Goal: Information Seeking & Learning: Check status

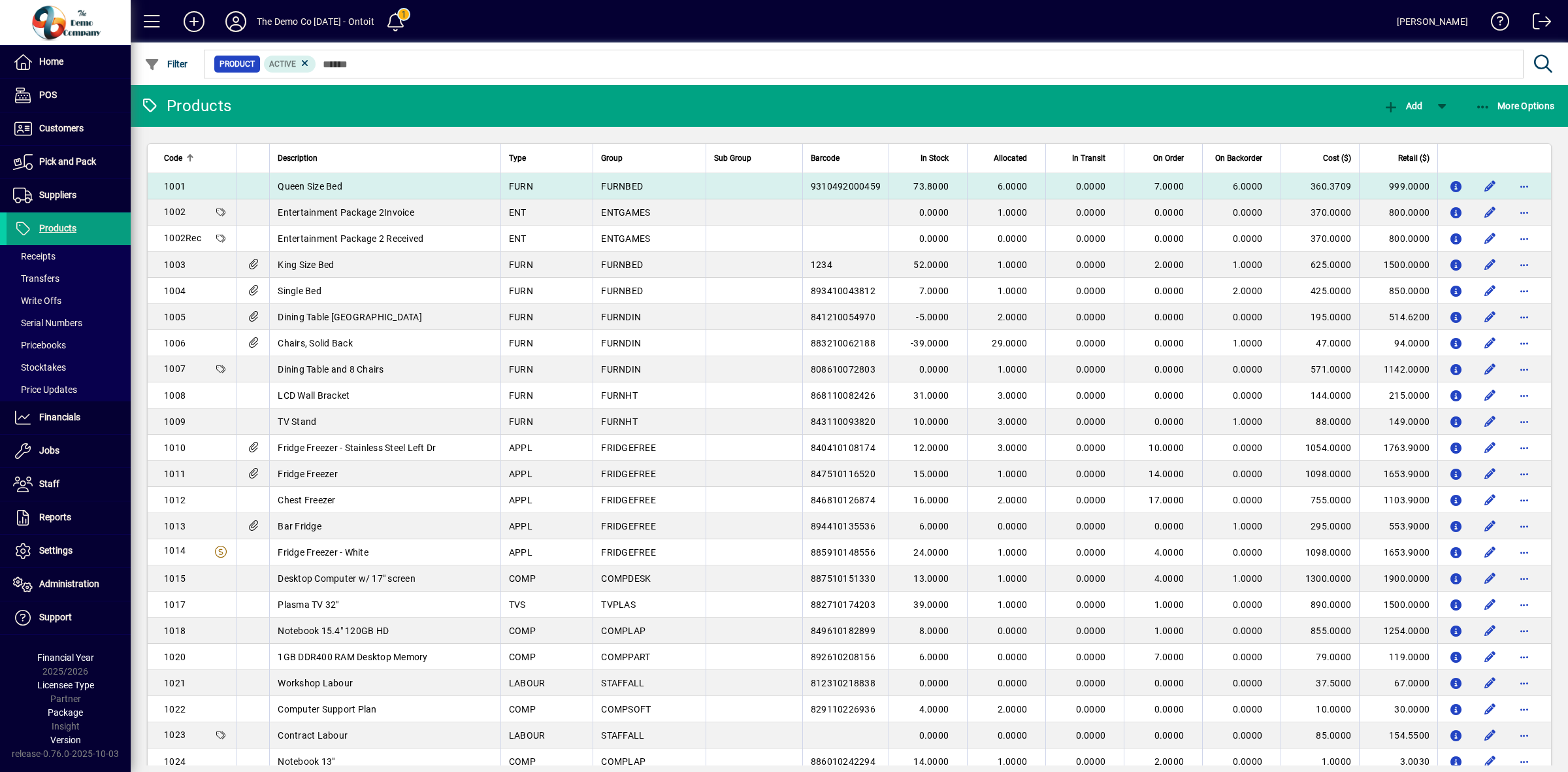
click at [997, 184] on span "6.0000" at bounding box center [1012, 185] width 30 height 10
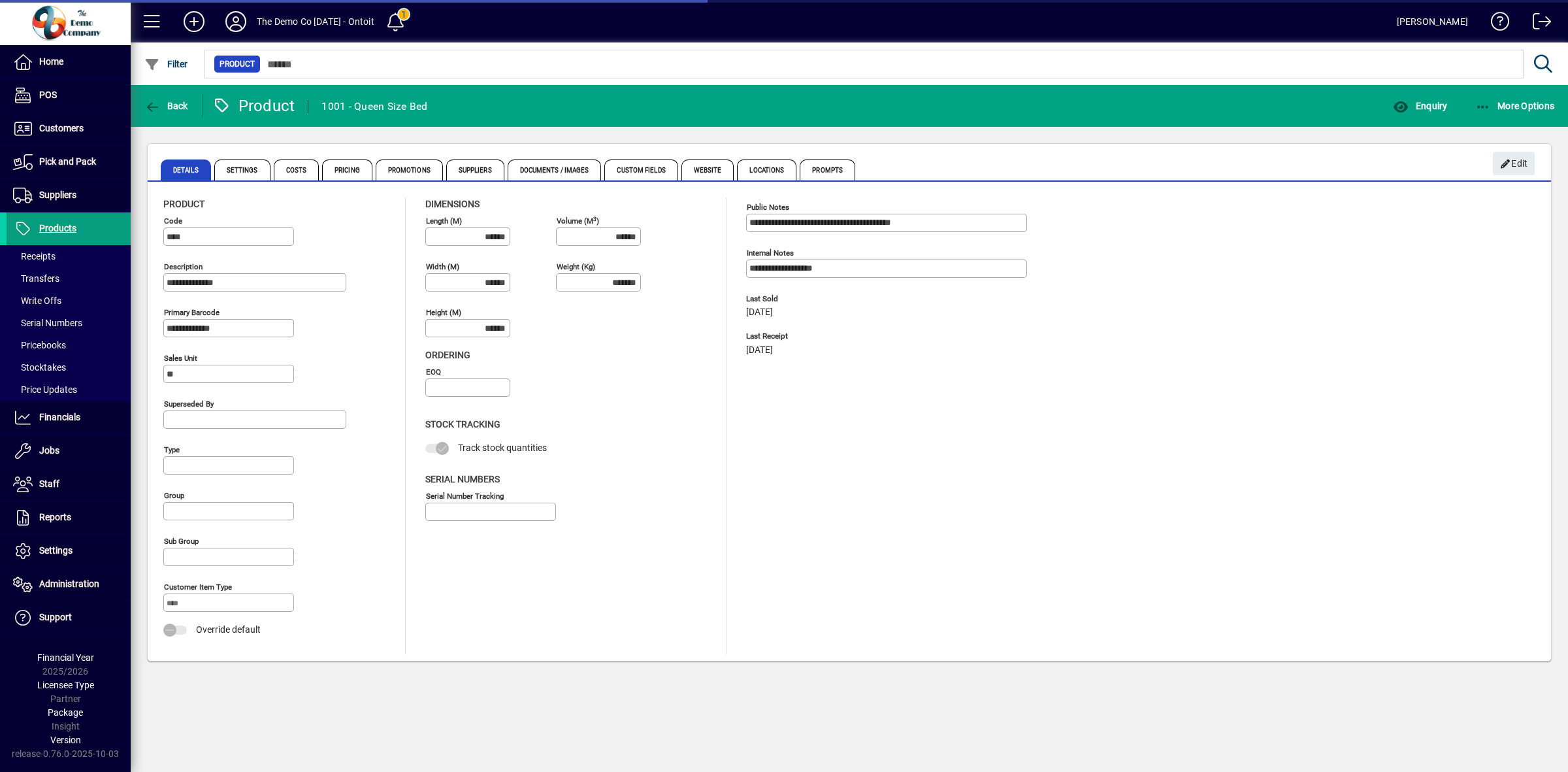
type input "**********"
type input "****"
click at [1431, 109] on span "Enquiry" at bounding box center [1420, 105] width 54 height 10
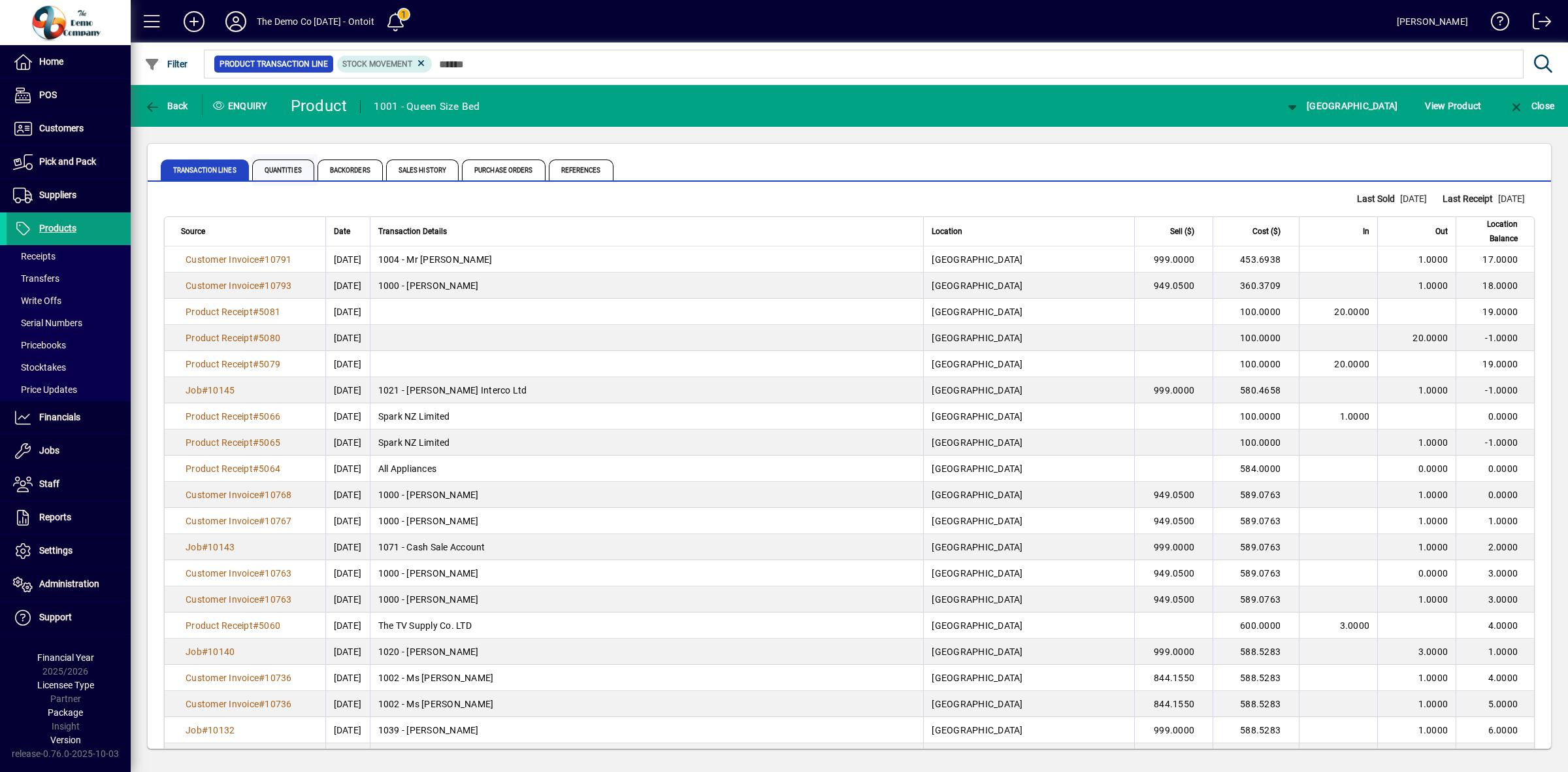
click at [294, 171] on span "Quantities" at bounding box center [283, 169] width 62 height 20
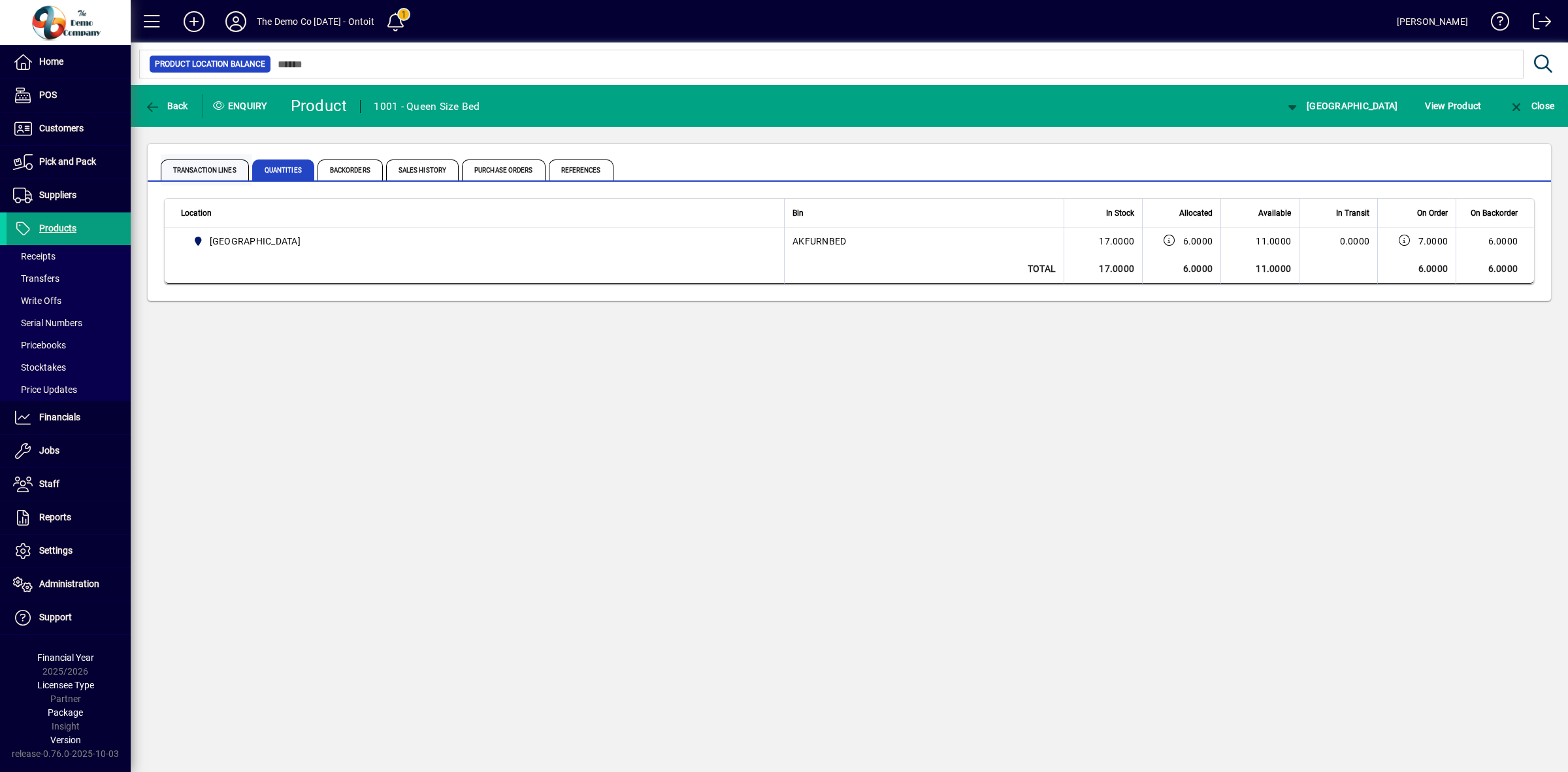
click at [211, 174] on span "Transaction Lines" at bounding box center [205, 169] width 88 height 20
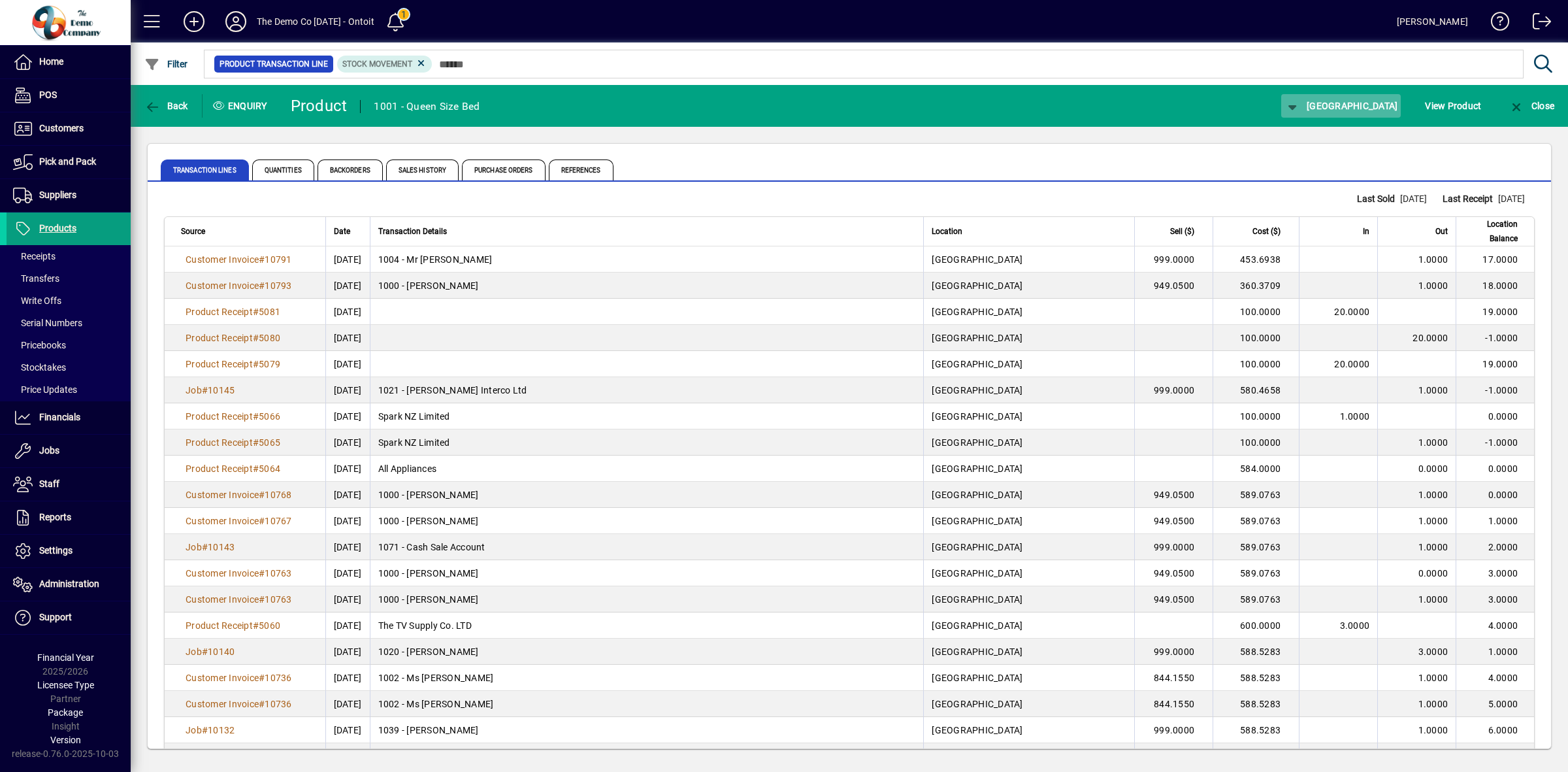
click at [1376, 106] on span "[GEOGRAPHIC_DATA]" at bounding box center [1341, 105] width 114 height 10
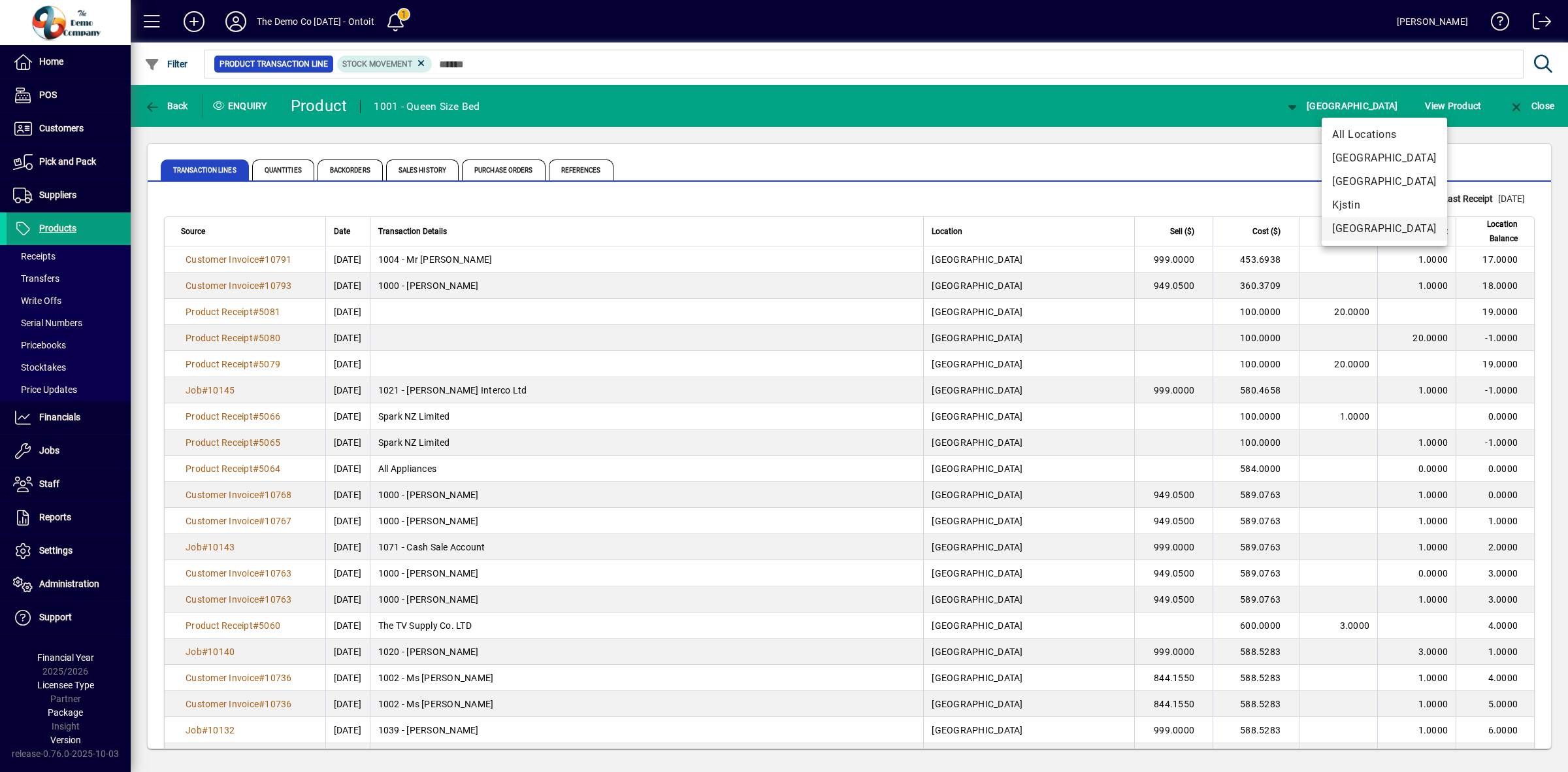
click at [1349, 223] on span "[GEOGRAPHIC_DATA]" at bounding box center [1384, 228] width 104 height 16
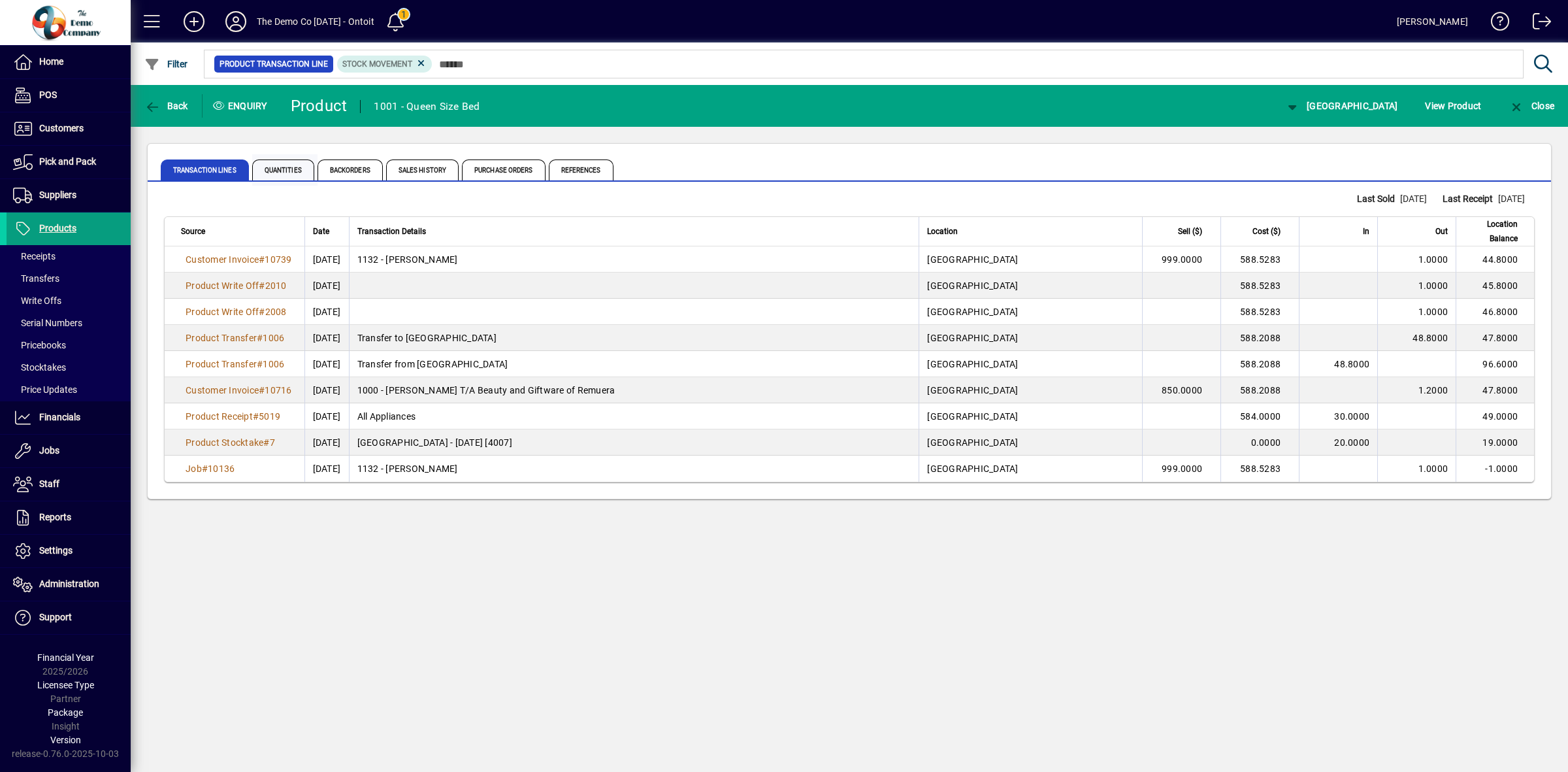
click at [285, 173] on span "Quantities" at bounding box center [283, 169] width 62 height 20
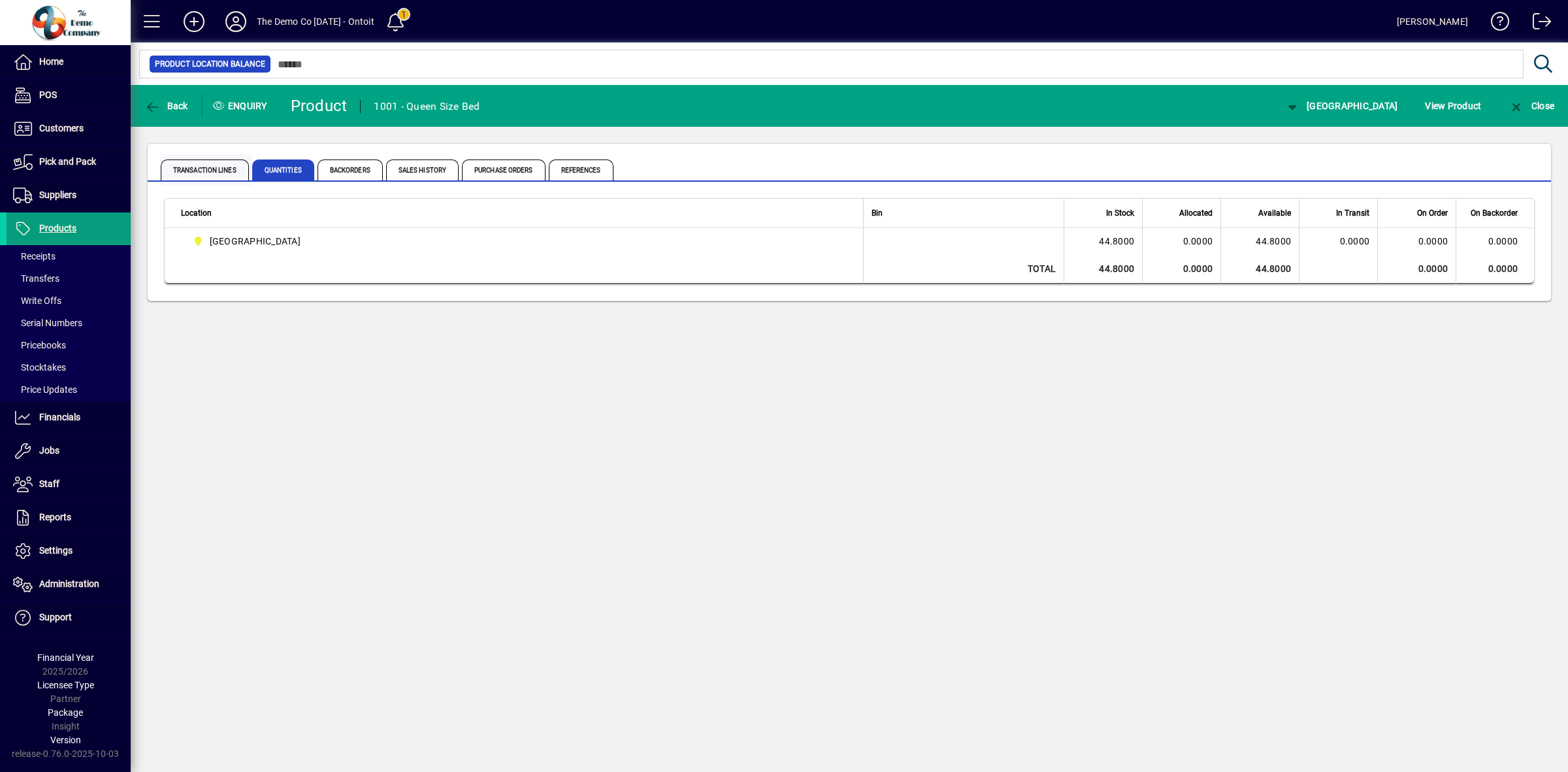
click at [218, 172] on span "Transaction Lines" at bounding box center [205, 169] width 88 height 20
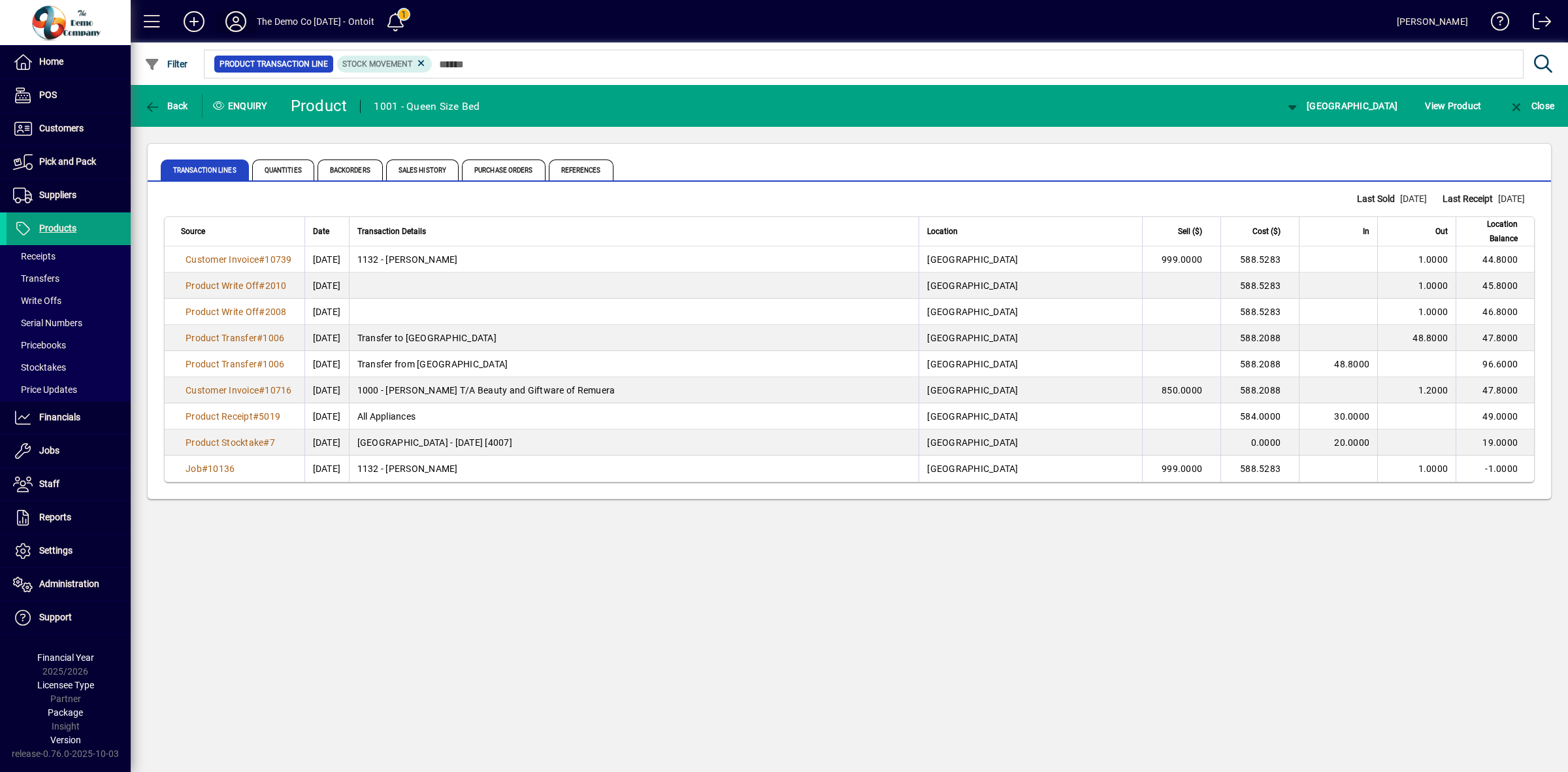
click at [237, 18] on icon at bounding box center [236, 21] width 26 height 20
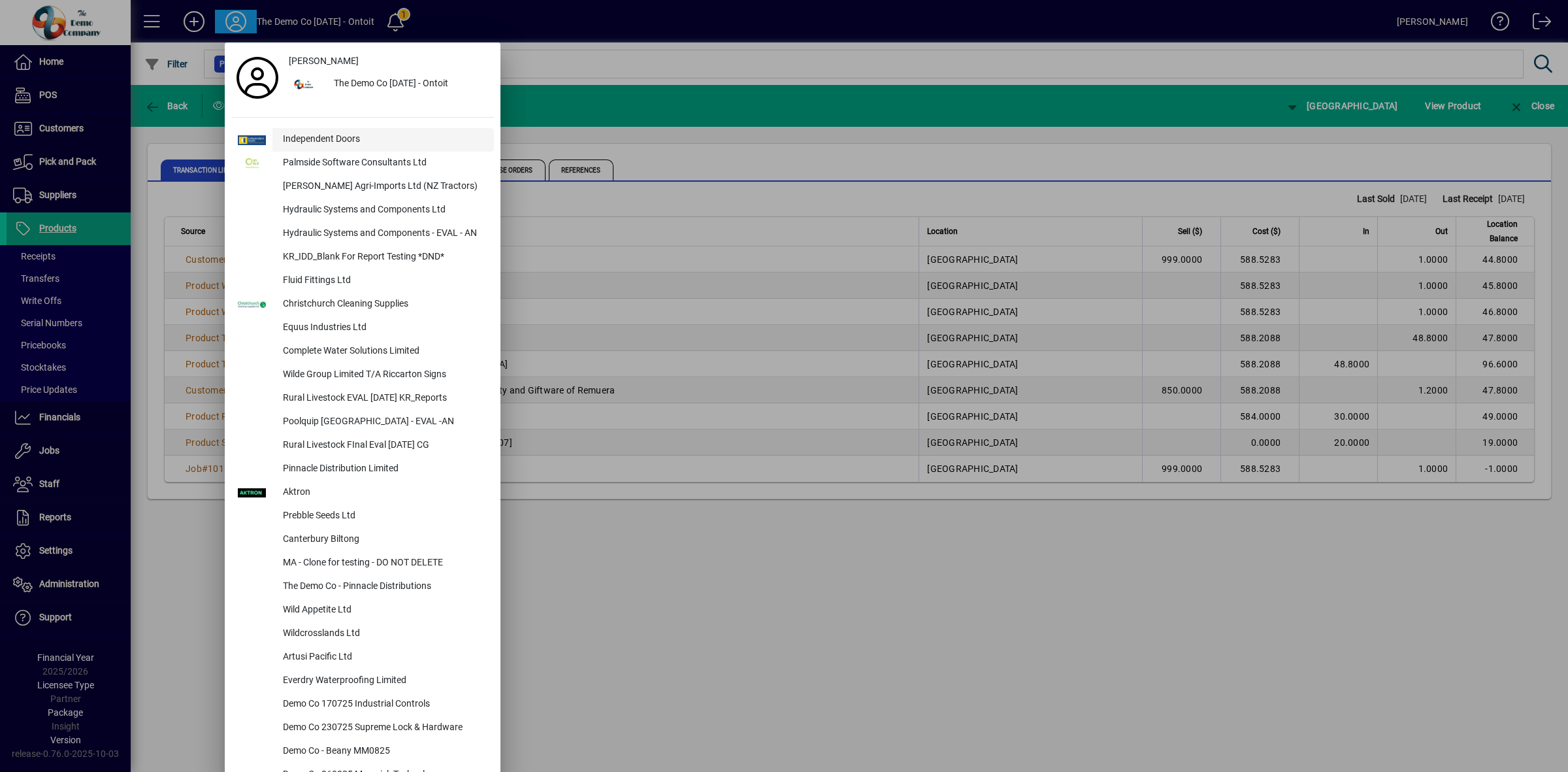
click at [311, 139] on div "Independent Doors" at bounding box center [384, 140] width 222 height 23
